Goal: Information Seeking & Learning: Learn about a topic

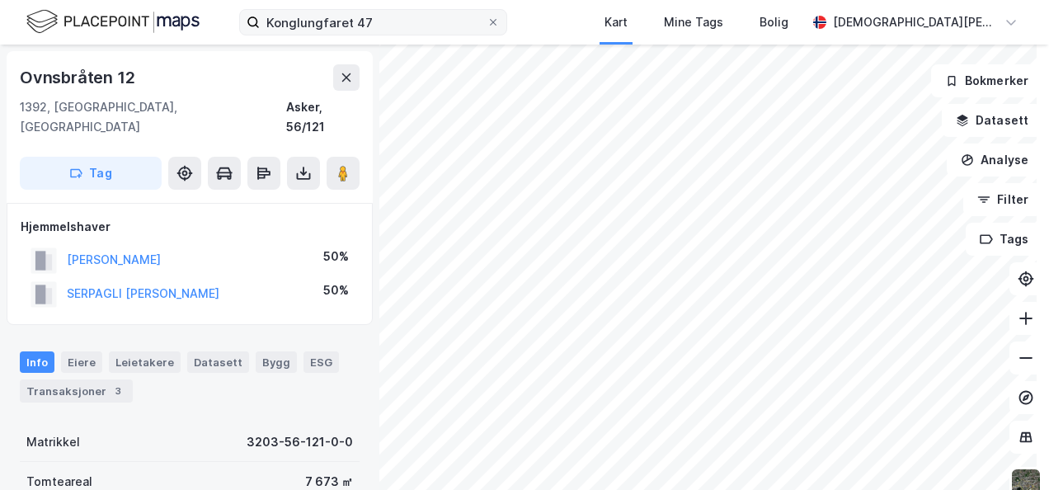
scroll to position [3, 0]
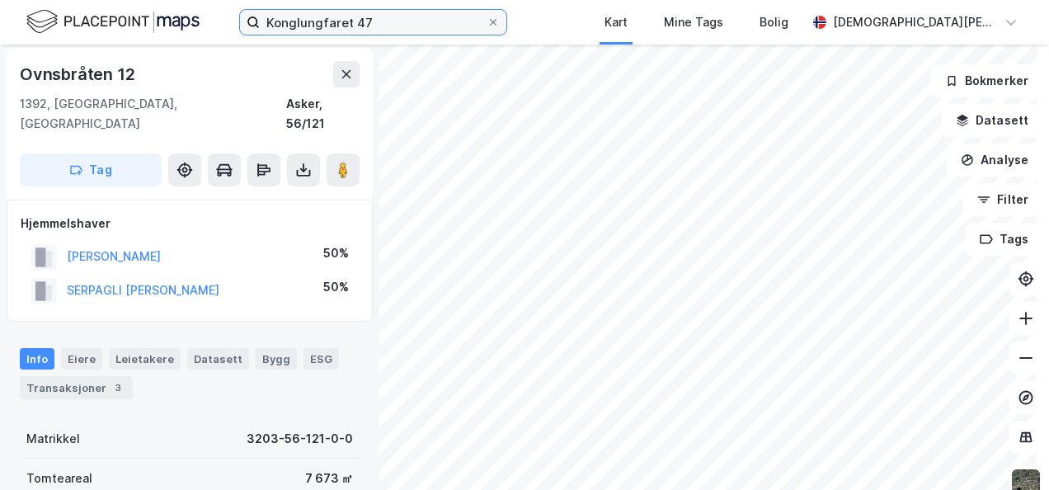
click at [391, 25] on input "Konglungfaret 47" at bounding box center [373, 22] width 227 height 25
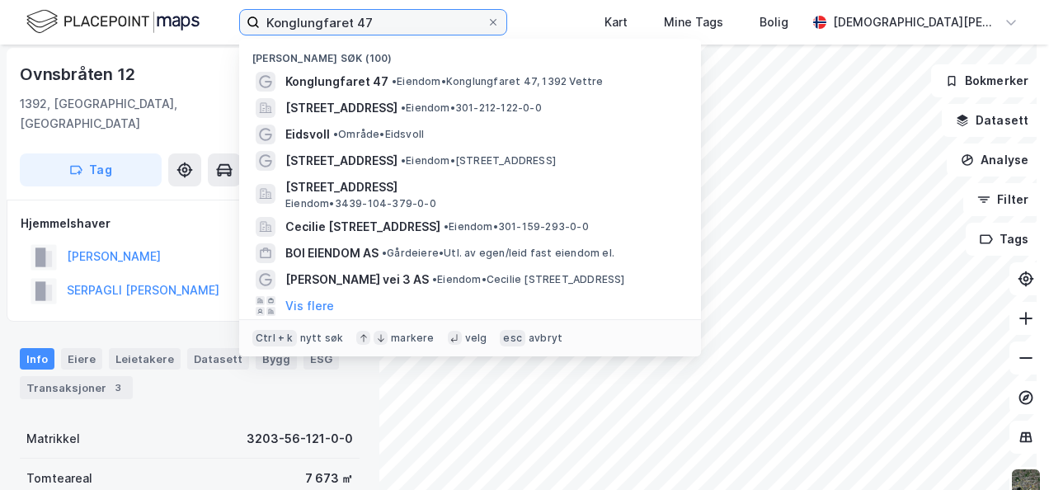
click at [391, 25] on input "Konglungfaret 47" at bounding box center [373, 22] width 227 height 25
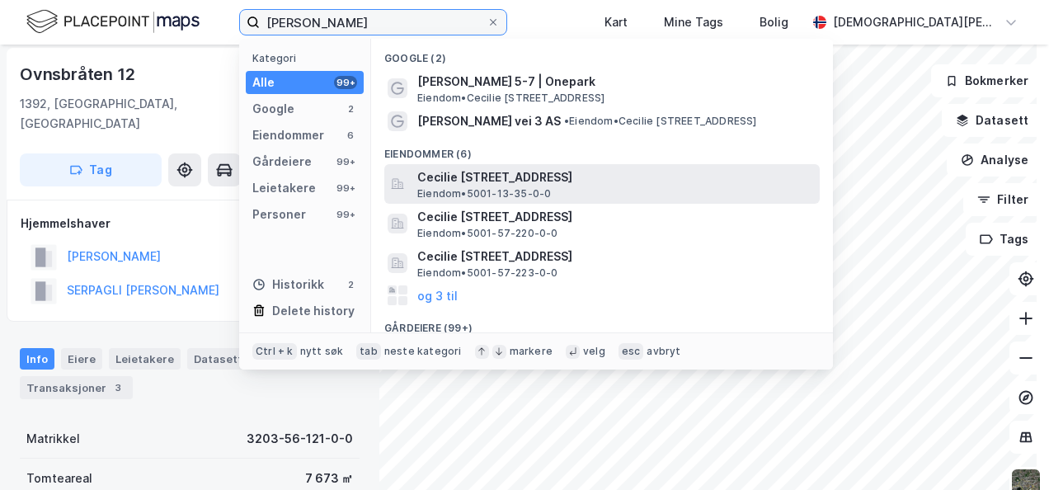
type input "cecilie thore"
click at [492, 181] on span "Cecilie [STREET_ADDRESS]" at bounding box center [615, 177] width 396 height 20
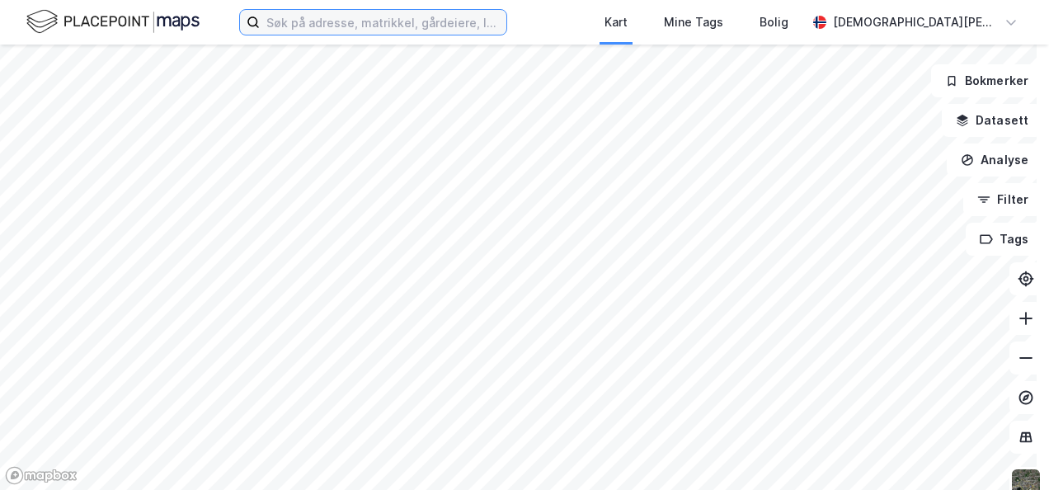
click at [361, 20] on input at bounding box center [383, 22] width 247 height 25
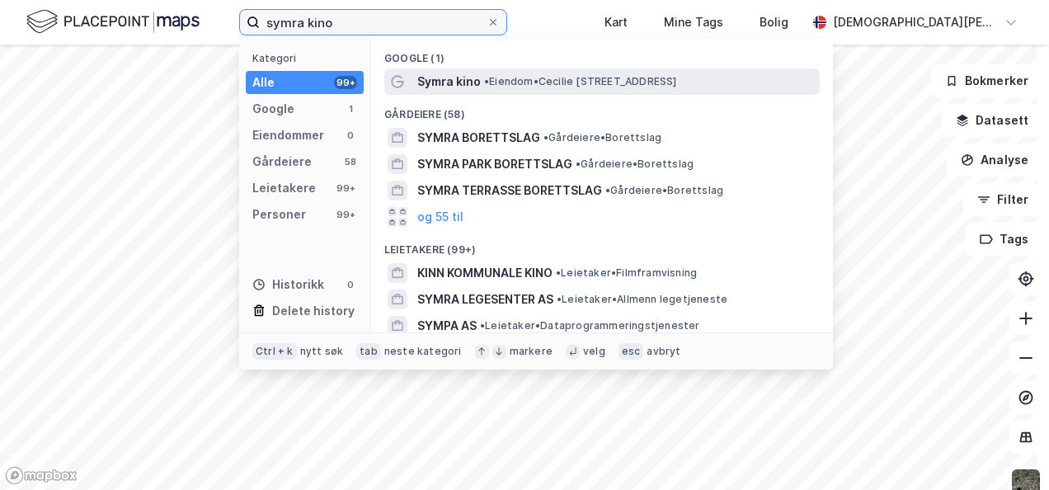
type input "symra kino"
click at [468, 76] on span "Symra kino" at bounding box center [449, 82] width 64 height 20
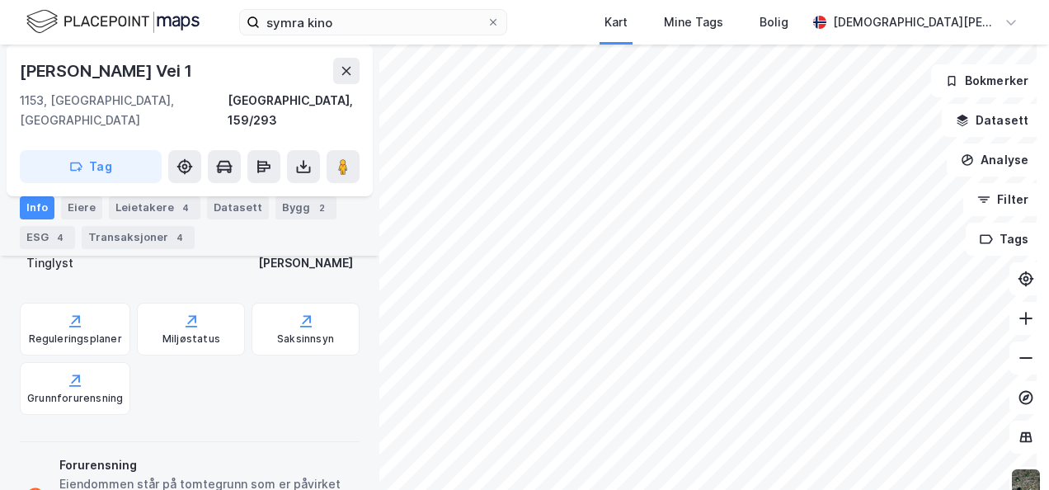
scroll to position [508, 0]
click at [63, 304] on div "Reguleringsplaner" at bounding box center [75, 330] width 111 height 53
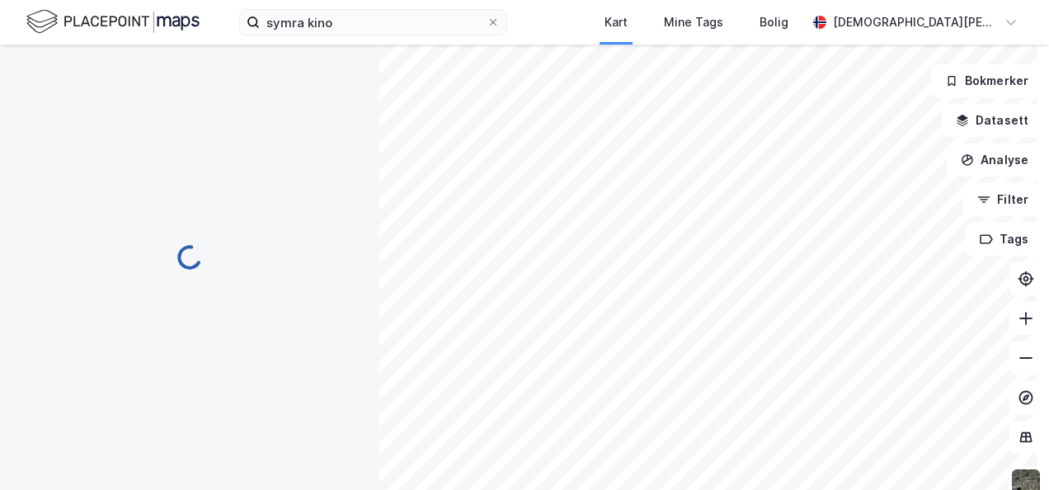
scroll to position [508, 0]
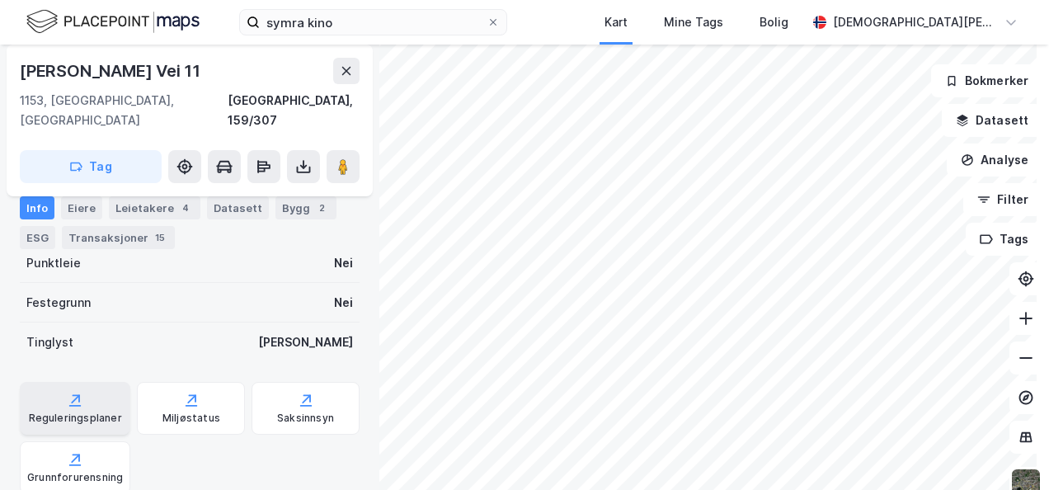
click at [80, 392] on icon at bounding box center [75, 400] width 16 height 16
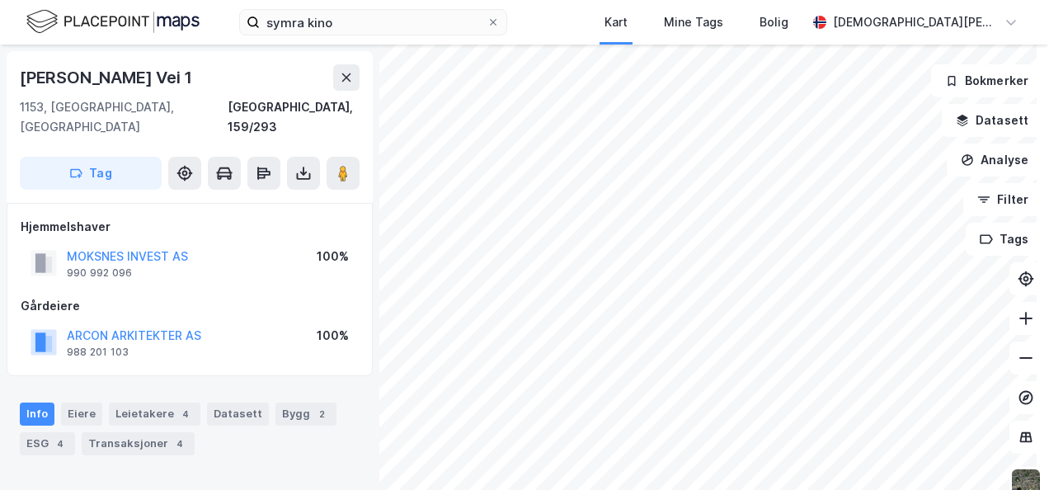
scroll to position [1, 0]
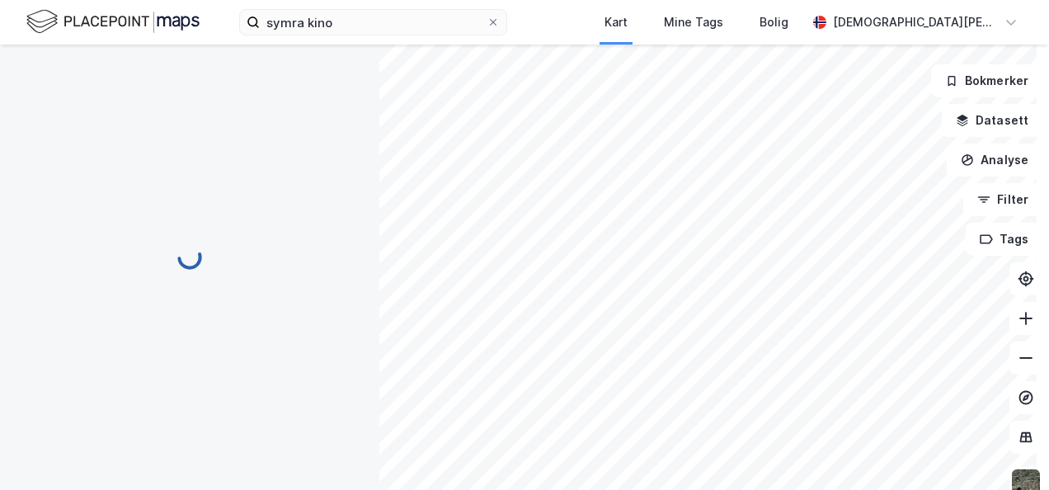
scroll to position [1, 0]
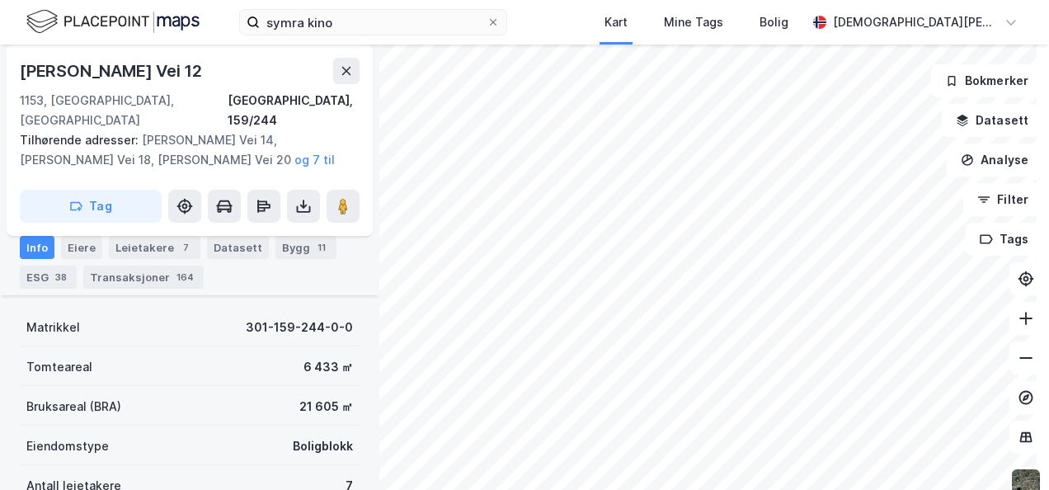
scroll to position [167, 0]
click at [617, 489] on html "symra kino Kart Mine Tags Bolig [PERSON_NAME] [PERSON_NAME] [STREET_ADDRESS], […" at bounding box center [524, 245] width 1049 height 490
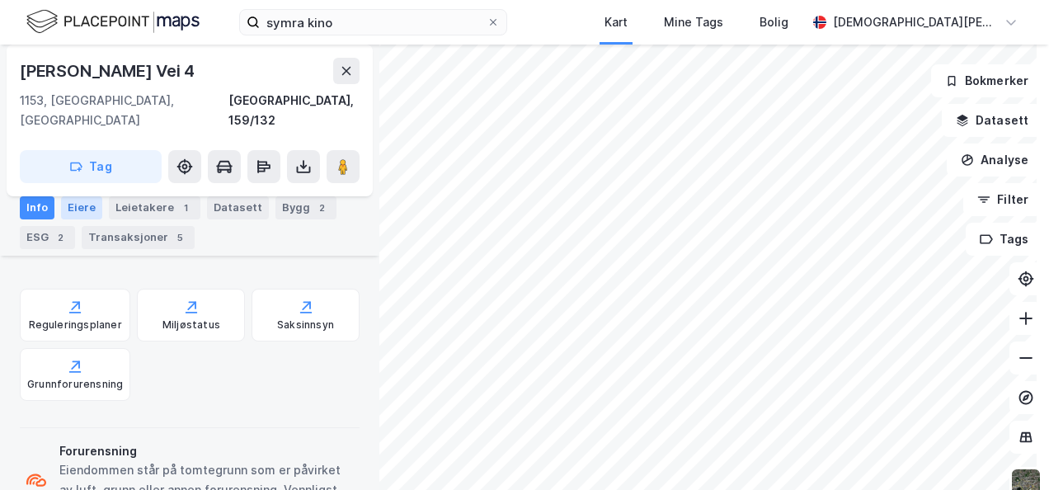
click at [81, 202] on div "Eiere" at bounding box center [81, 207] width 41 height 23
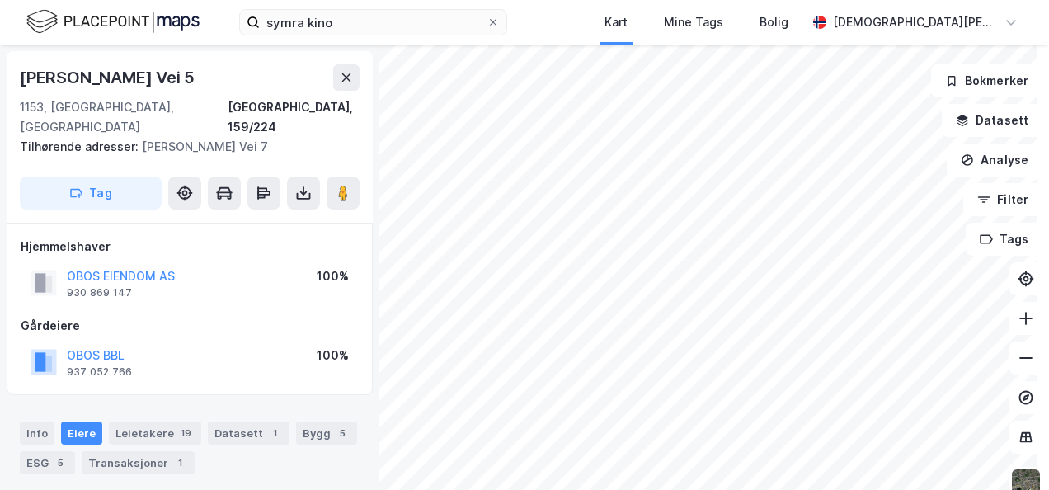
scroll to position [3, 0]
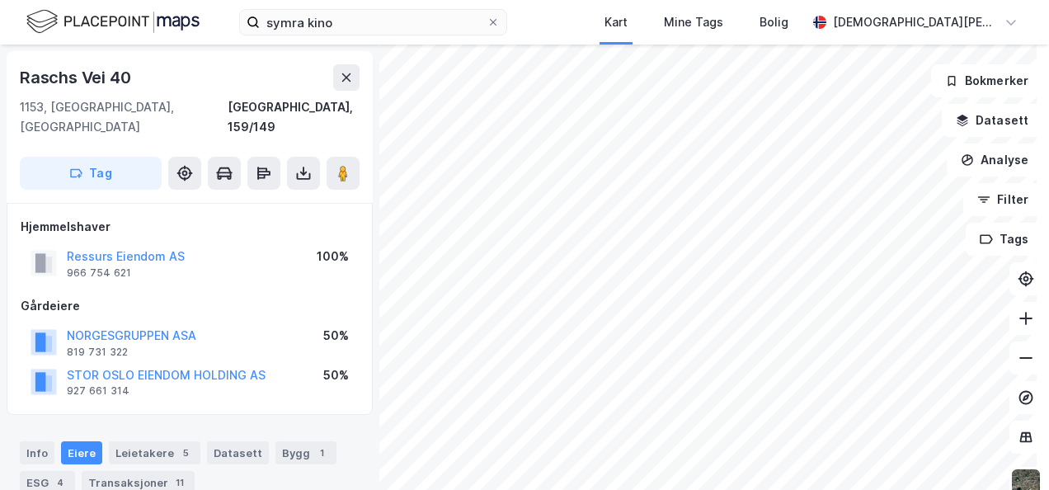
scroll to position [3, 0]
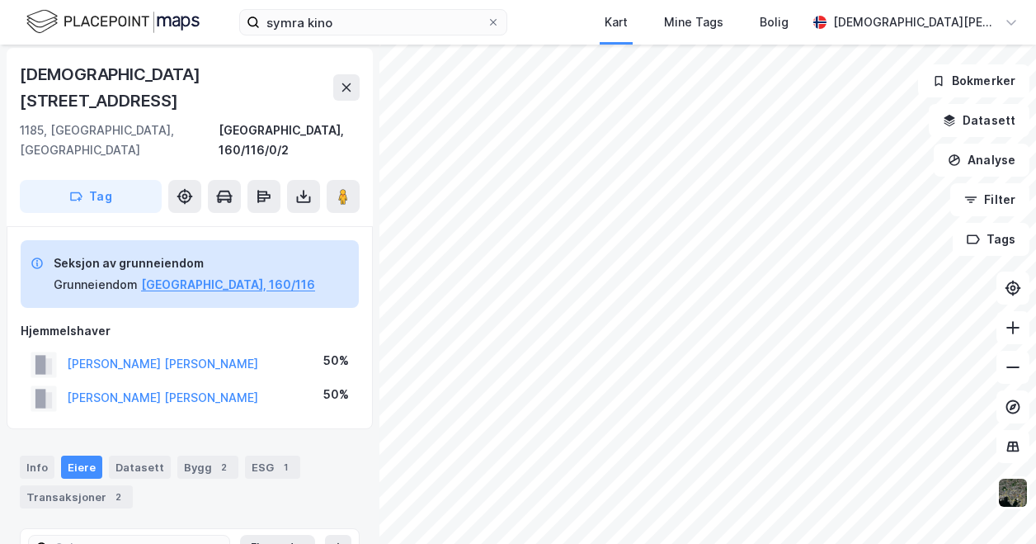
scroll to position [3, 0]
